Goal: Information Seeking & Learning: Learn about a topic

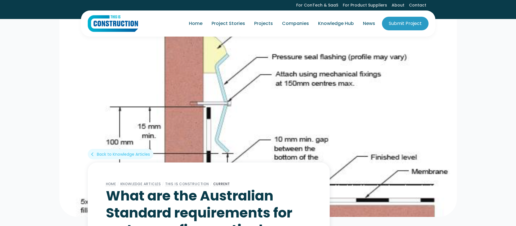
click at [230, 136] on img at bounding box center [257, 117] width 397 height 199
click at [251, 134] on img at bounding box center [257, 117] width 397 height 199
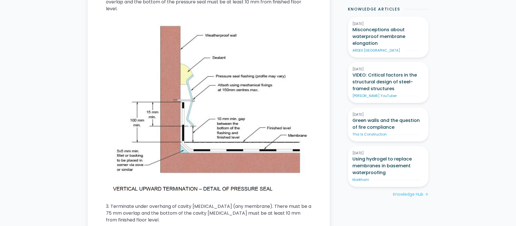
scroll to position [523, 0]
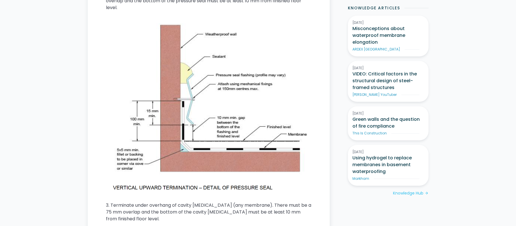
click at [139, 46] on img at bounding box center [209, 106] width 206 height 173
